Goal: Information Seeking & Learning: Learn about a topic

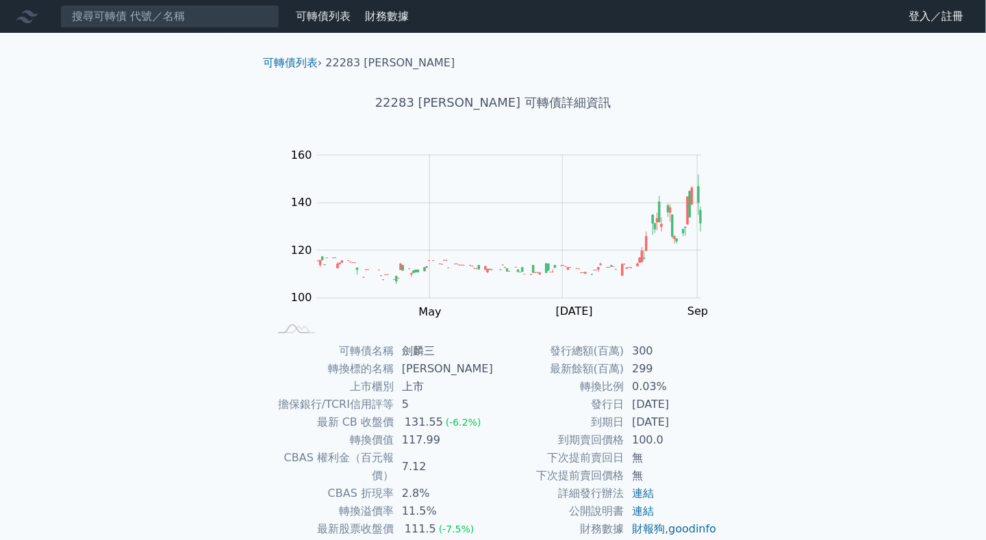
click at [425, 380] on td "上市" at bounding box center [443, 387] width 99 height 18
click at [568, 375] on td "最新餘額(百萬)" at bounding box center [558, 369] width 131 height 18
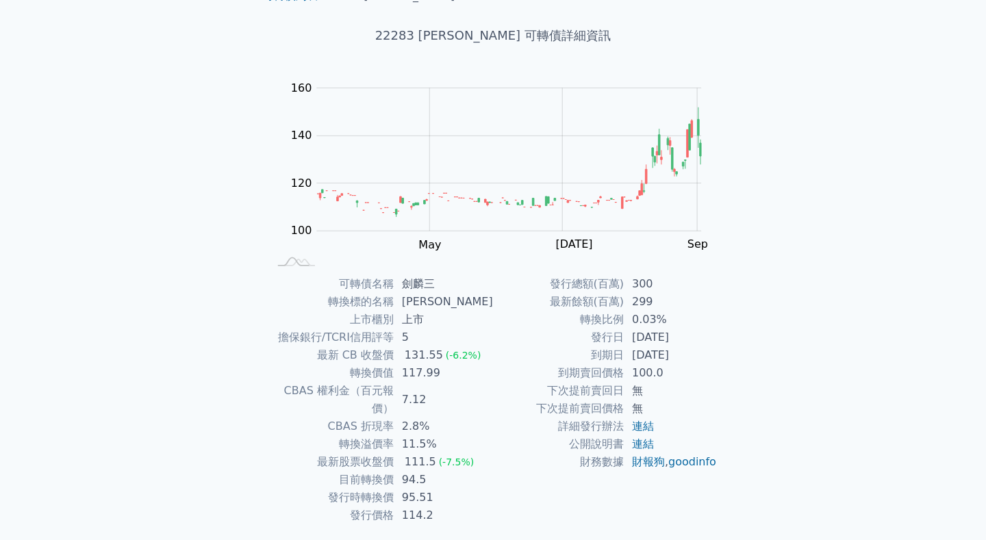
scroll to position [68, 0]
click at [377, 452] on td "最新股票收盤價" at bounding box center [330, 461] width 125 height 18
drag, startPoint x: 380, startPoint y: 420, endPoint x: 380, endPoint y: 452, distance: 32.2
click at [380, 452] on tbody "可轉債名稱 劍麟三 轉換標的名稱 劍麟 上市櫃別 上市 擔保銀行/TCRI信用評等 5 最新 CB 收盤價 131.55 (-6.2%) 轉換價值 117.9…" at bounding box center [380, 398] width 225 height 249
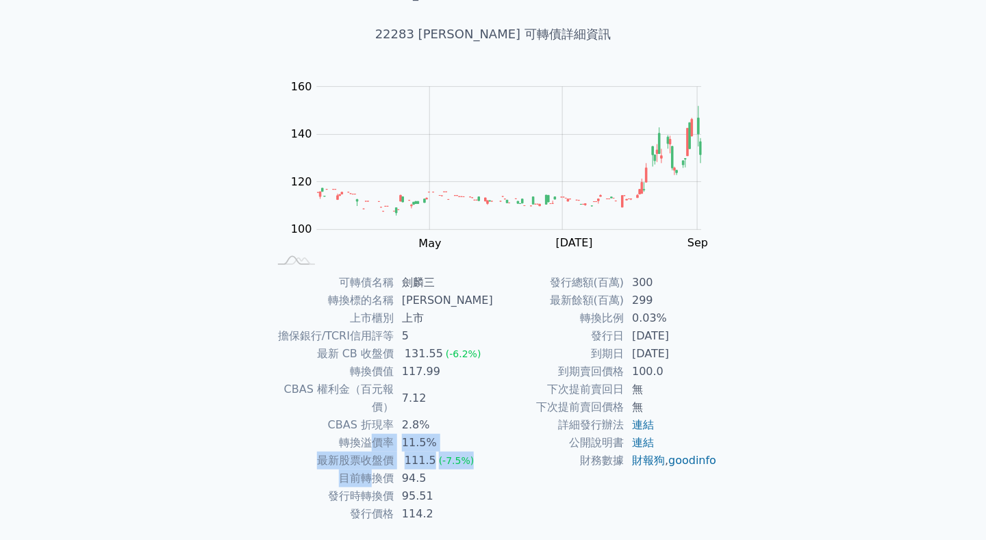
click at [374, 434] on td "轉換溢價率" at bounding box center [330, 443] width 125 height 18
click at [368, 394] on td "CBAS 權利金（百元報價）" at bounding box center [330, 399] width 125 height 36
click at [368, 388] on td "CBAS 權利金（百元報價）" at bounding box center [330, 399] width 125 height 36
click at [423, 388] on td "7.12" at bounding box center [443, 399] width 99 height 36
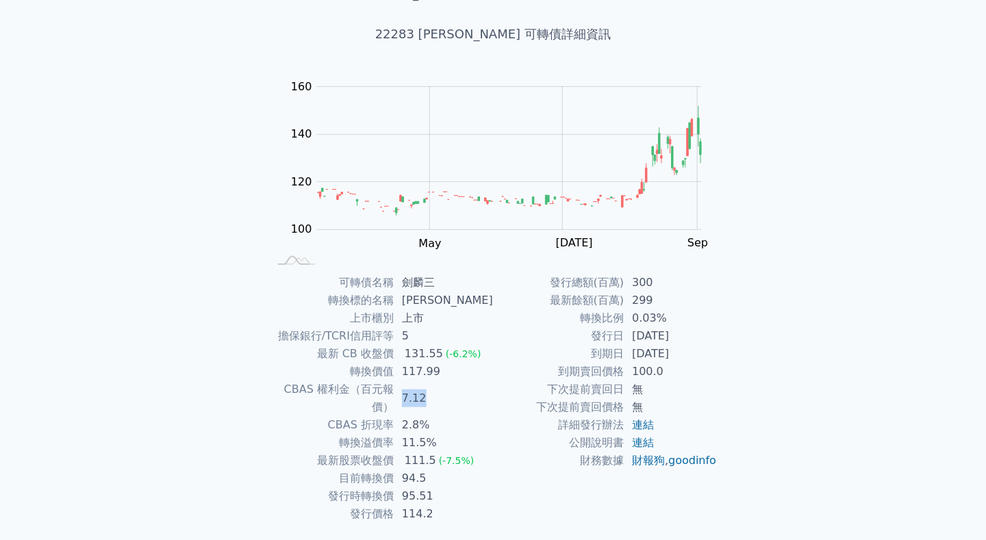
click at [423, 388] on td "7.12" at bounding box center [443, 399] width 99 height 36
click at [424, 388] on td "7.12" at bounding box center [443, 399] width 99 height 36
drag, startPoint x: 424, startPoint y: 388, endPoint x: 338, endPoint y: 387, distance: 85.6
click at [338, 387] on td "CBAS 權利金（百元報價）" at bounding box center [330, 399] width 125 height 36
click at [338, 388] on td "CBAS 權利金（百元報價）" at bounding box center [330, 399] width 125 height 36
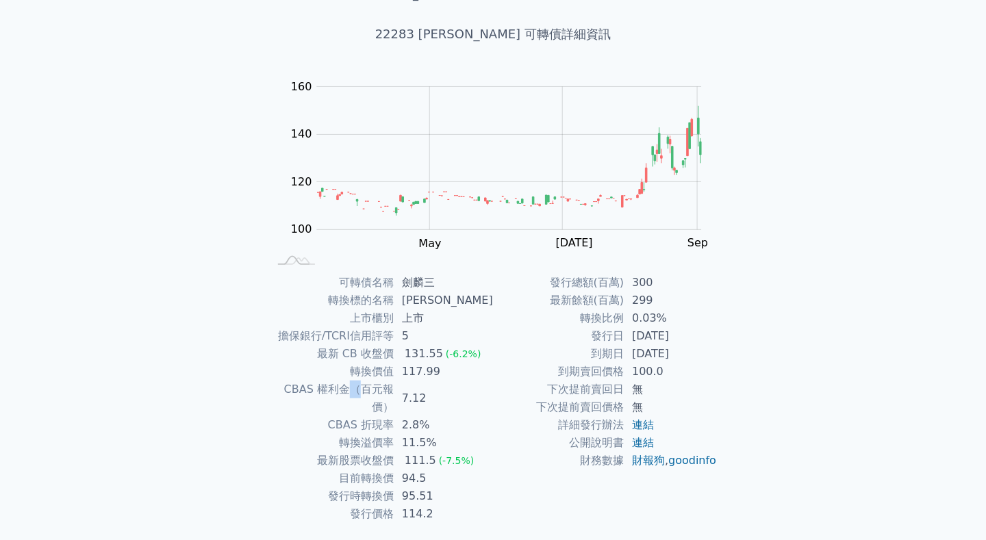
click at [338, 388] on td "CBAS 權利金（百元報價）" at bounding box center [330, 399] width 125 height 36
drag, startPoint x: 338, startPoint y: 388, endPoint x: 307, endPoint y: 388, distance: 31.5
click at [307, 388] on td "CBAS 權利金（百元報價）" at bounding box center [330, 399] width 125 height 36
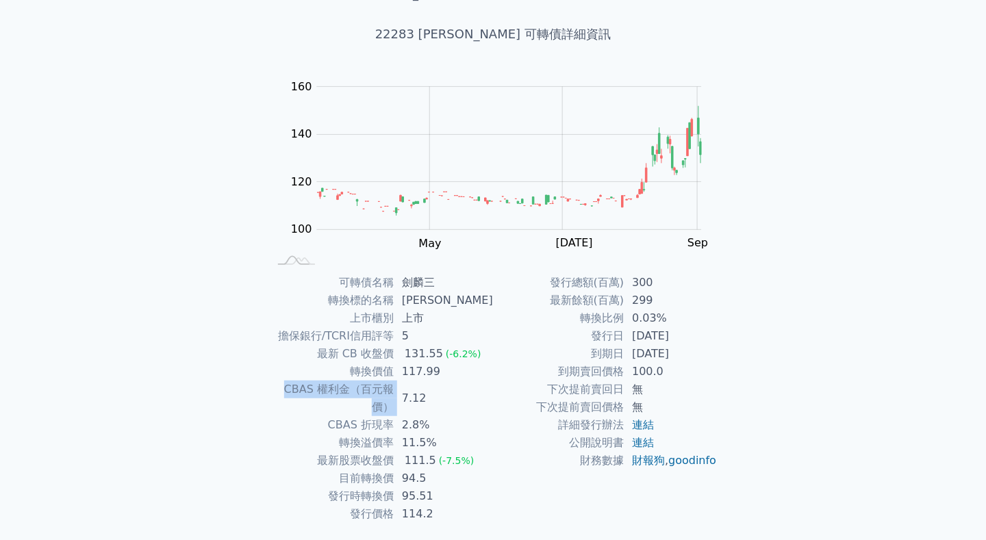
drag, startPoint x: 307, startPoint y: 388, endPoint x: 290, endPoint y: 388, distance: 16.4
click at [290, 388] on td "CBAS 權利金（百元報價）" at bounding box center [330, 399] width 125 height 36
click at [405, 397] on td "7.12" at bounding box center [443, 399] width 99 height 36
click at [870, 125] on div "可轉債列表 財務數據 可轉債列表 財務數據 登入／註冊 登入／註冊 可轉債列表 › 22283 劍麟三 22283 劍麟三 可轉債詳細資訊 Zoom Out …" at bounding box center [493, 258] width 986 height 652
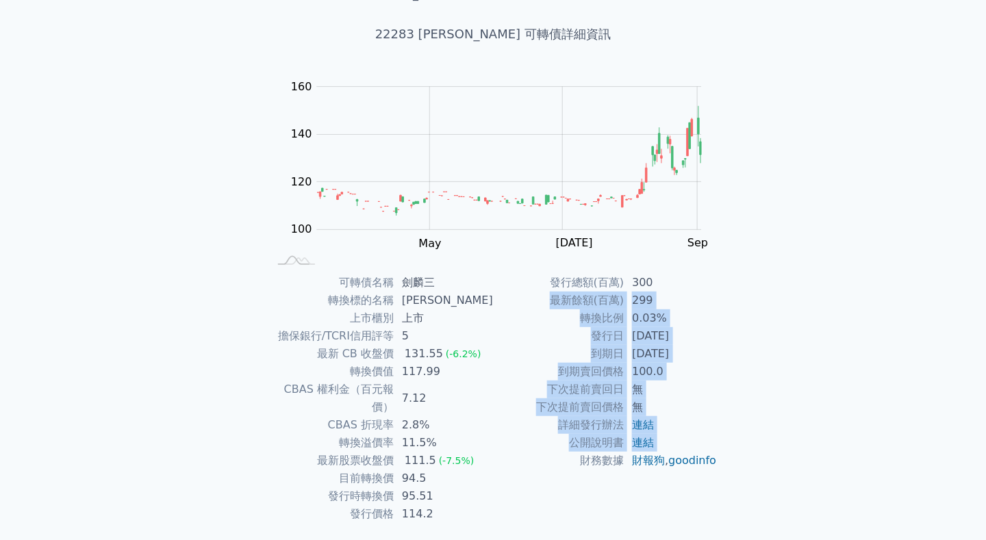
drag, startPoint x: 516, startPoint y: 295, endPoint x: 506, endPoint y: 462, distance: 167.4
click at [506, 462] on tbody "發行總額(百萬) 300 最新餘額(百萬) 299 轉換比例 0.03% 發行日 [DATE] 到期日 [DATE] 到期賣回價格 100.0 下次提前賣回日…" at bounding box center [605, 372] width 225 height 196
click at [506, 462] on td "財務數據" at bounding box center [558, 461] width 131 height 18
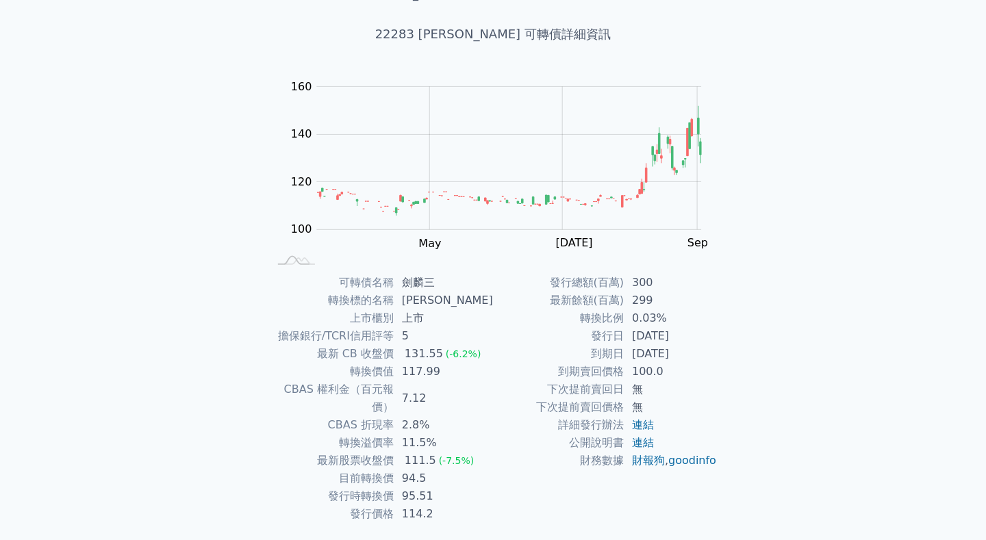
click at [481, 488] on td "95.51" at bounding box center [443, 497] width 99 height 18
drag, startPoint x: 449, startPoint y: 478, endPoint x: 461, endPoint y: 486, distance: 14.8
click at [461, 488] on td "95.51" at bounding box center [443, 497] width 99 height 18
click at [513, 264] on rect at bounding box center [493, 173] width 438 height 192
